Goal: Task Accomplishment & Management: Use online tool/utility

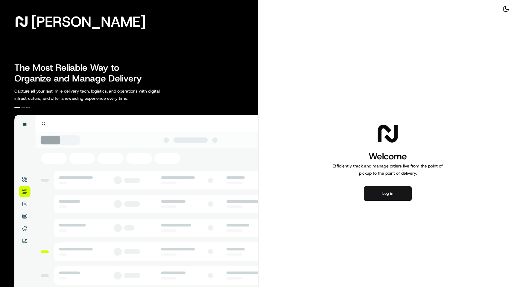
click at [375, 190] on button "Log in" at bounding box center [388, 193] width 48 height 14
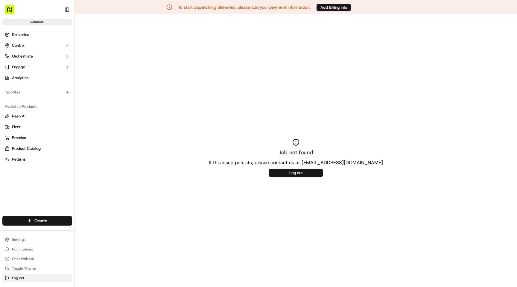
click at [19, 276] on span "Log out" at bounding box center [18, 277] width 12 height 5
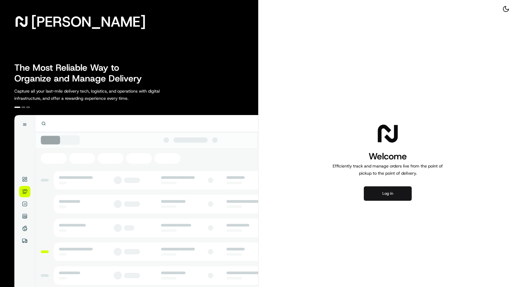
click at [373, 190] on button "Log in" at bounding box center [388, 193] width 48 height 14
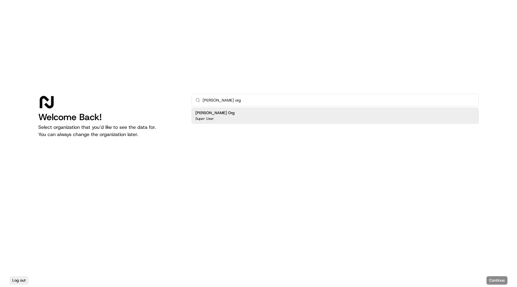
type input "nash org"
click at [223, 117] on div "Nash Org Super User" at bounding box center [334, 115] width 287 height 16
click at [500, 278] on button "Continue" at bounding box center [496, 280] width 21 height 8
